Goal: Use online tool/utility: Utilize a website feature to perform a specific function

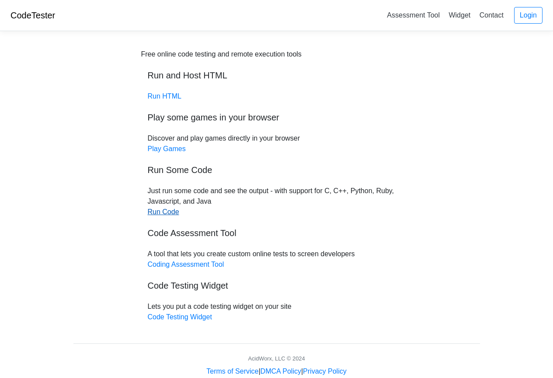
click at [166, 212] on link "Run Code" at bounding box center [163, 211] width 31 height 7
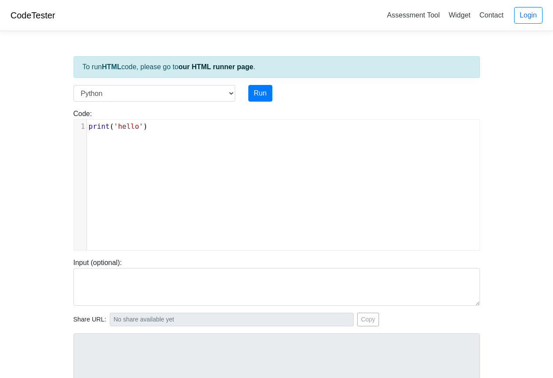
click at [157, 123] on pre "print ( 'hello' )" at bounding box center [286, 126] width 399 height 10
click at [140, 90] on select "C C++ Go Java Javascript Python Ruby" at bounding box center [154, 93] width 162 height 17
select select "c"
click at [73, 85] on select "C C++ Go Java Javascript Python Ruby" at bounding box center [154, 93] width 162 height 17
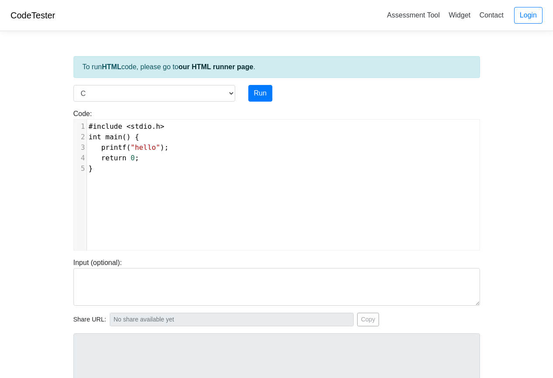
drag, startPoint x: 133, startPoint y: 168, endPoint x: 127, endPoint y: 170, distance: 6.4
click at [133, 168] on pre "}" at bounding box center [286, 168] width 399 height 10
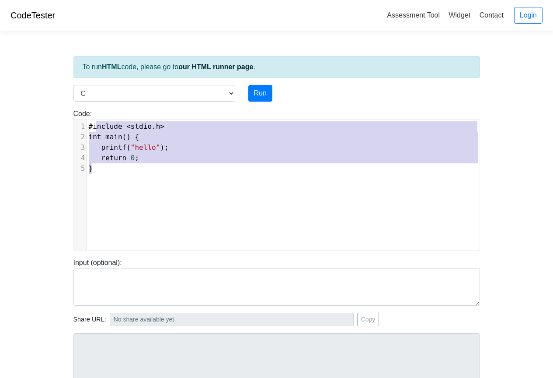
type textarea "#include <stdio.h> int main() { printf("hello"); return 0; }"
drag, startPoint x: 126, startPoint y: 170, endPoint x: 86, endPoint y: 122, distance: 62.4
click at [87, 122] on div "1 #include < stdio . h > 2 int main () { 3 printf ( "hello" ); 4 return 0 ; 5 }" at bounding box center [286, 147] width 399 height 52
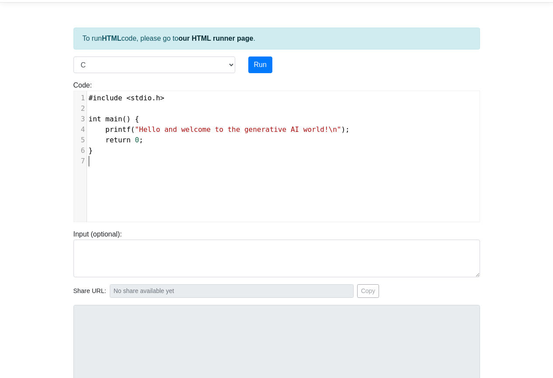
scroll to position [44, 0]
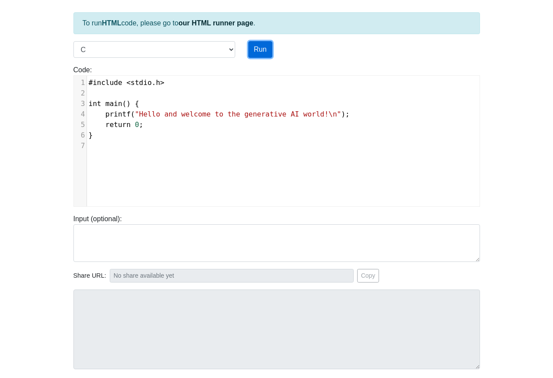
click at [262, 50] on button "Run" at bounding box center [260, 49] width 24 height 17
type input "[URL][DOMAIN_NAME]"
type textarea "Stdout: Hello and welcome to the generative AI world!"
